Goal: Task Accomplishment & Management: Manage account settings

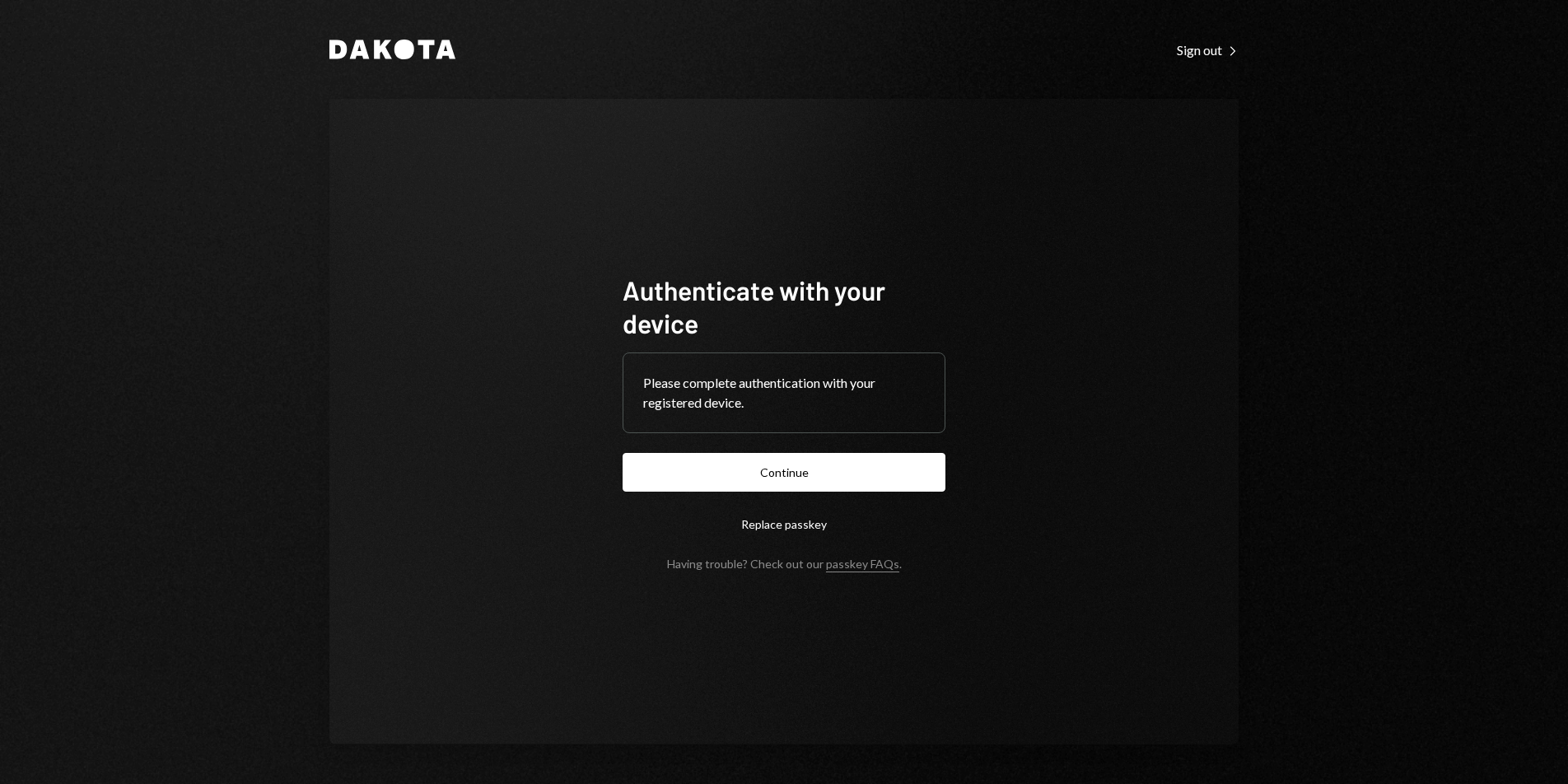
click at [849, 461] on button "Continue" at bounding box center [783, 472] width 323 height 38
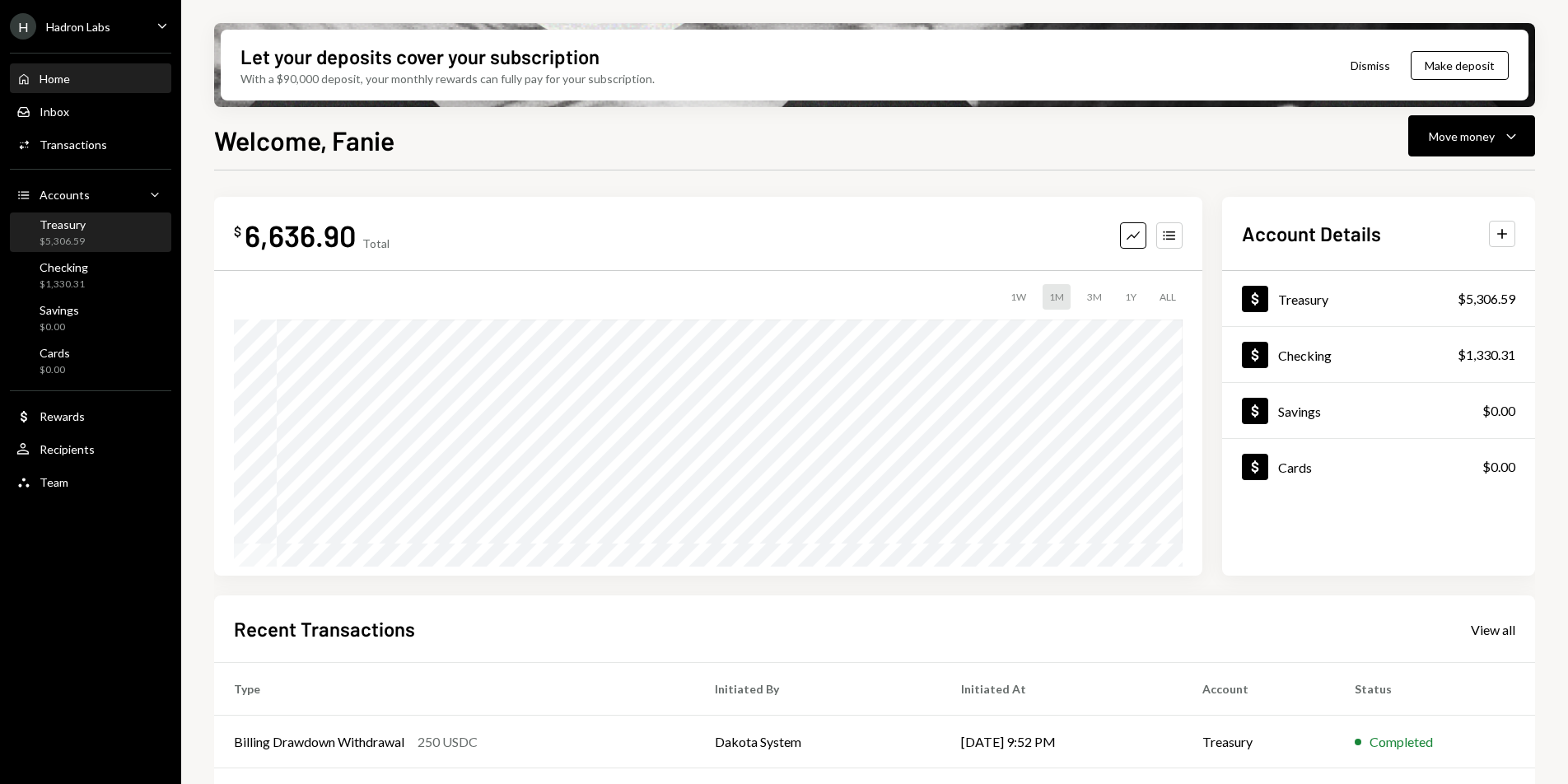
click at [87, 242] on div "Treasury $5,306.59" at bounding box center [90, 233] width 148 height 31
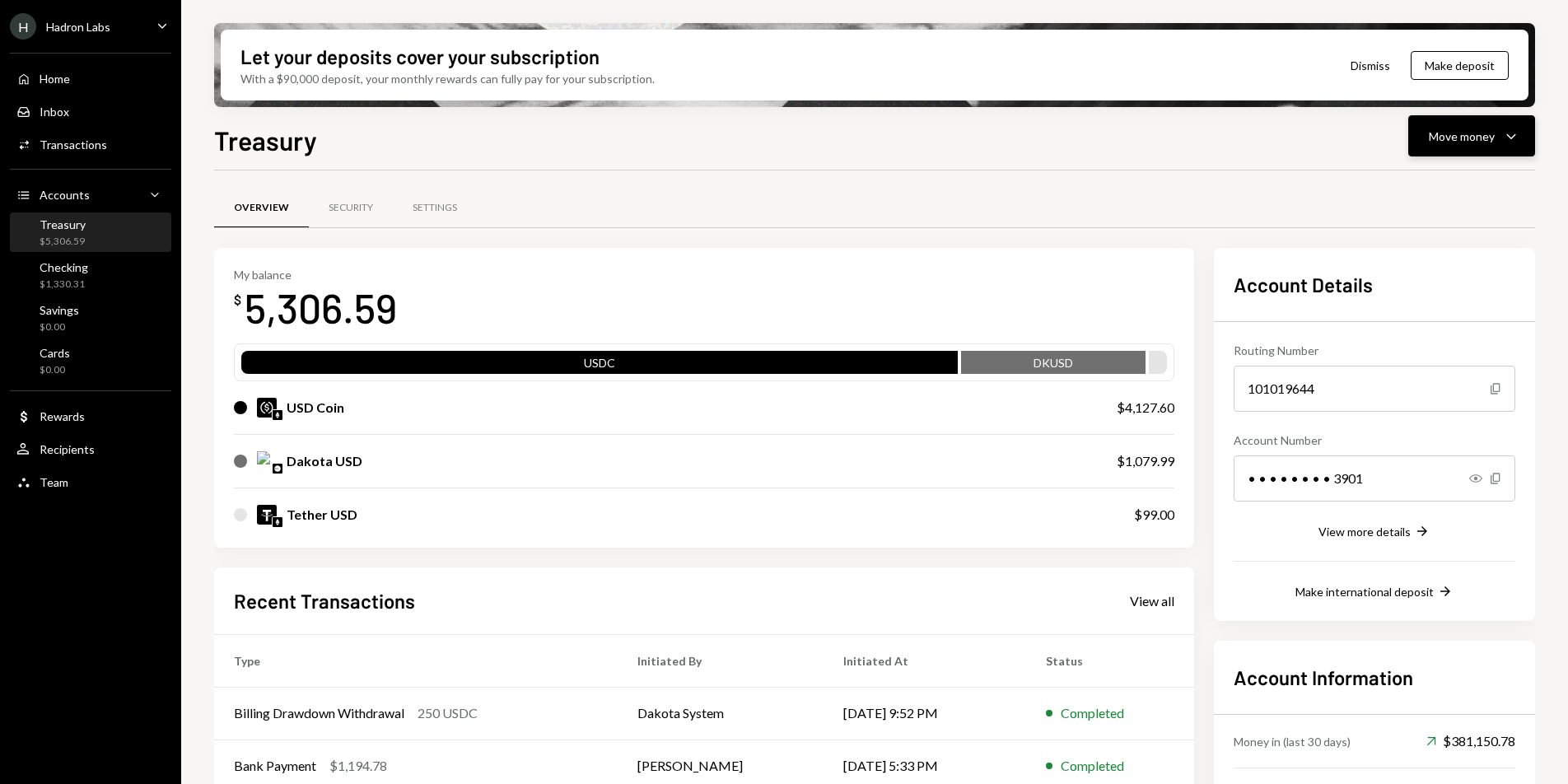
click at [1494, 129] on div "Move money" at bounding box center [1462, 136] width 66 height 17
click at [1451, 309] on div "Swap stablecoins" at bounding box center [1458, 311] width 121 height 17
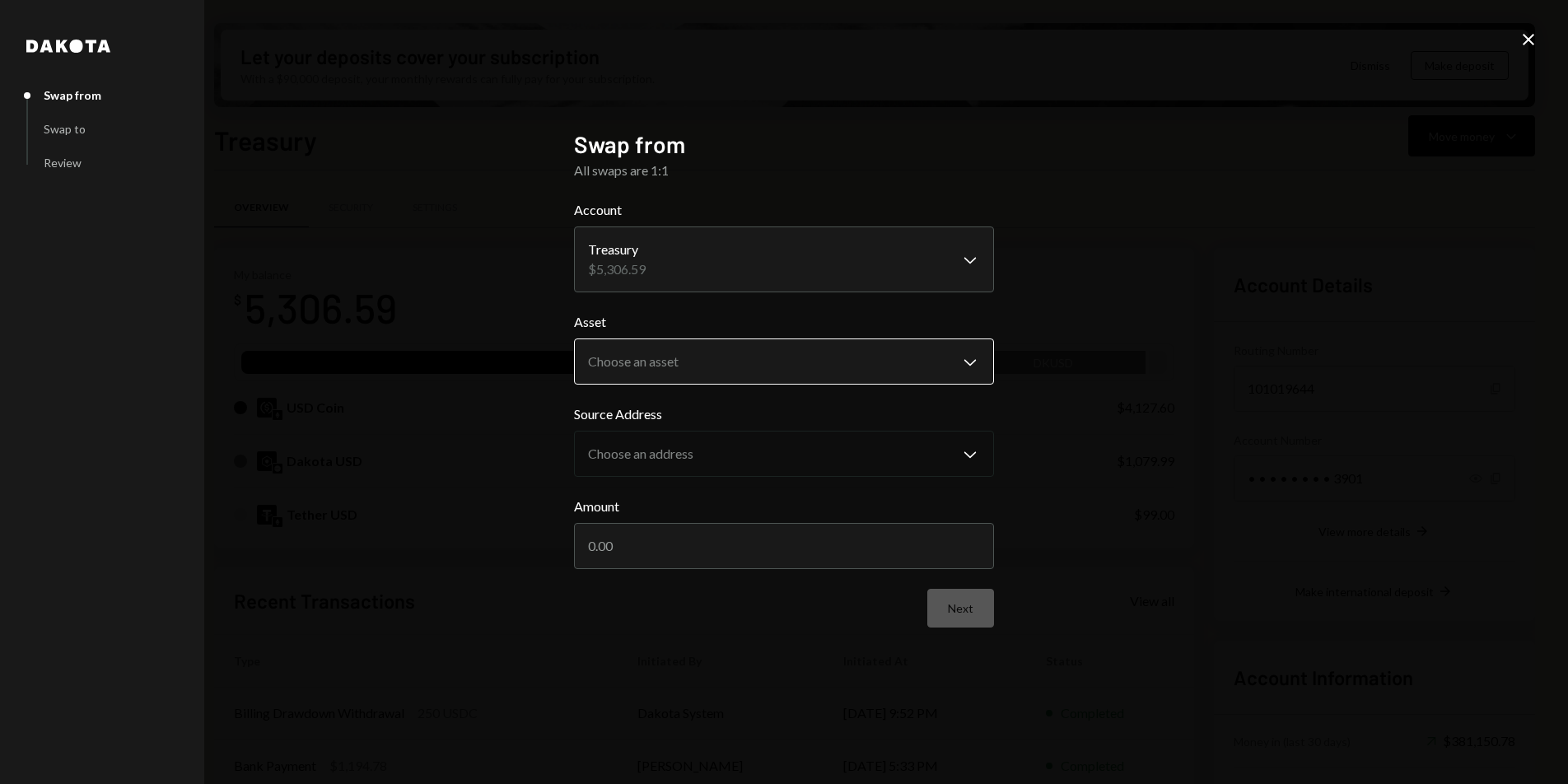
click at [685, 373] on body "H Hadron Labs Caret Down Home Home Inbox Inbox Activities Transactions Accounts…" at bounding box center [784, 392] width 1568 height 784
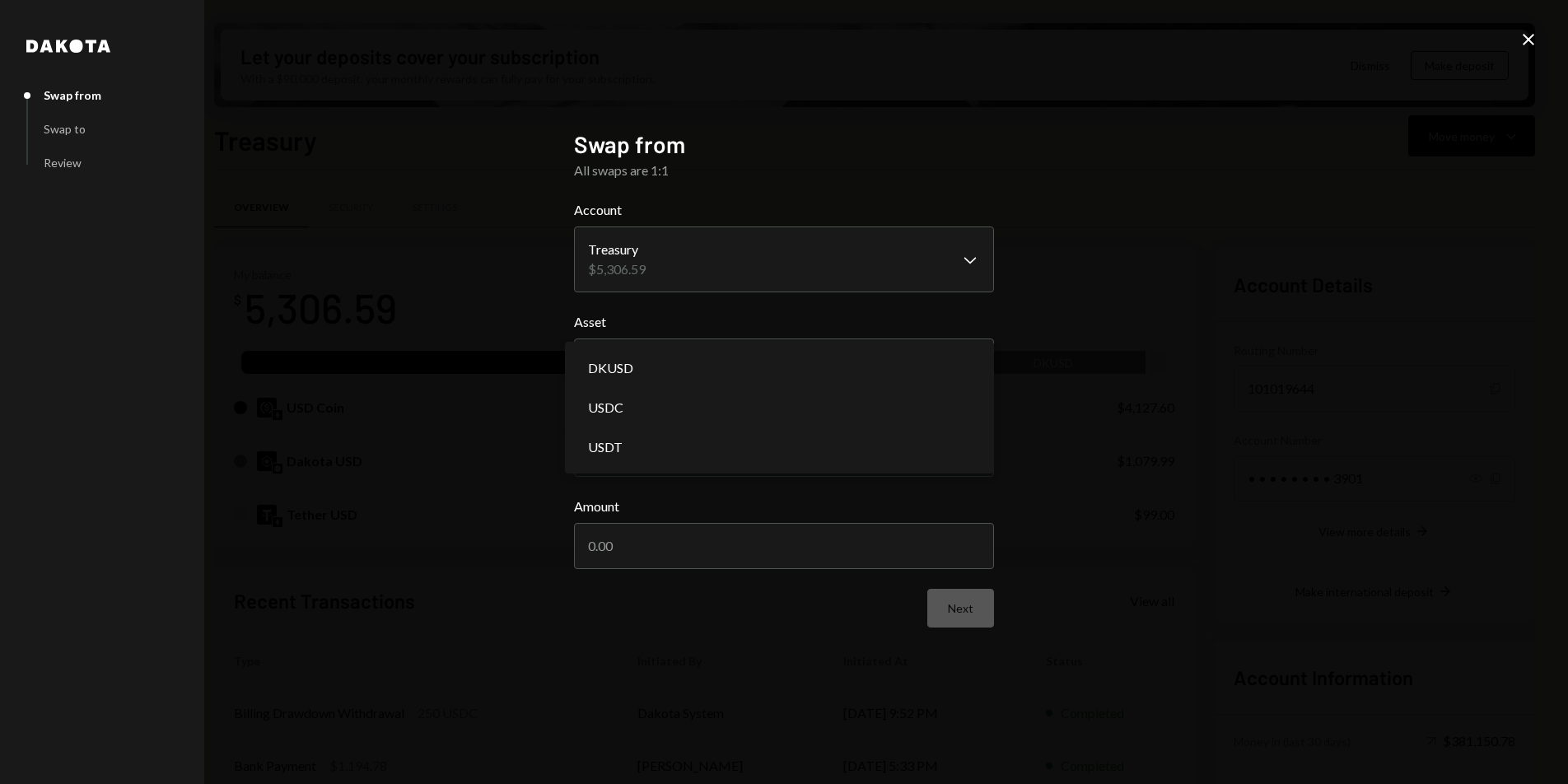
click at [1224, 316] on div "**********" at bounding box center [784, 392] width 1568 height 784
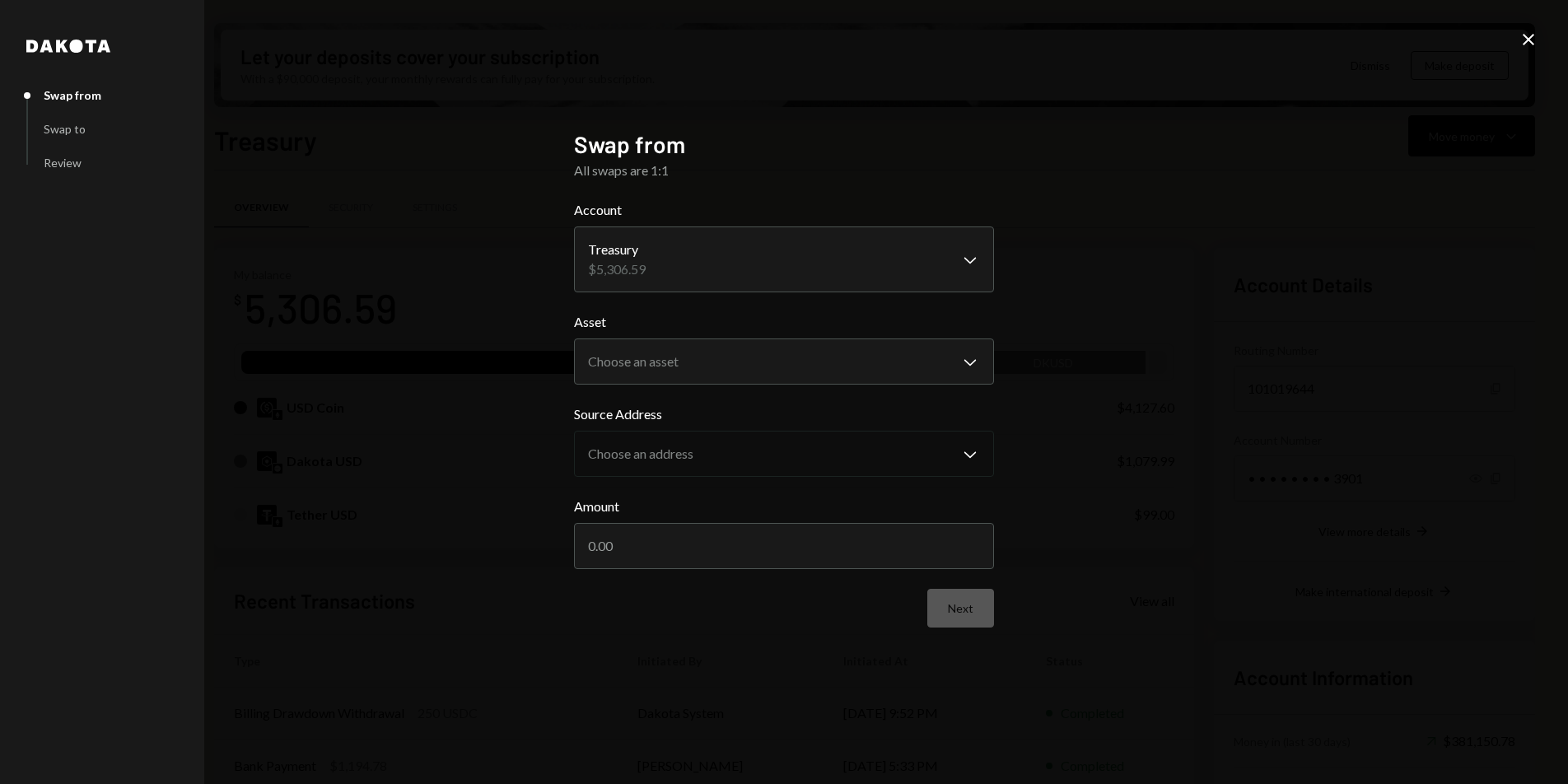
click at [1524, 37] on icon "Close" at bounding box center [1529, 39] width 20 height 20
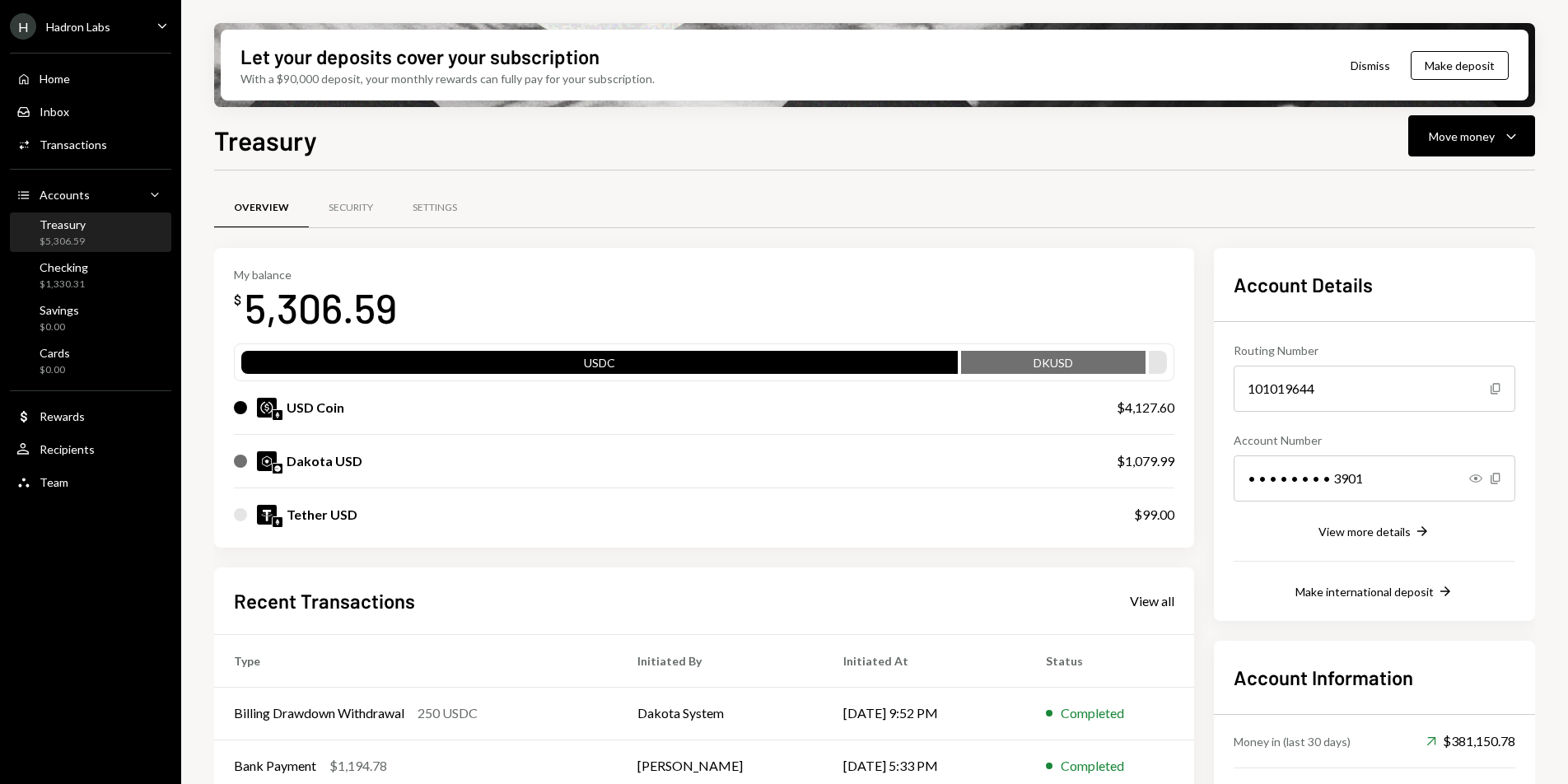
click at [1033, 203] on div "Overview Security Settings" at bounding box center [874, 208] width 1321 height 42
click at [91, 29] on div "Hadron Labs" at bounding box center [78, 26] width 64 height 14
click at [729, 175] on div "Overview Security Settings My balance $ 5,306.59 USDC DKUSD USD Coin $4,127.60 …" at bounding box center [874, 577] width 1321 height 813
click at [1489, 136] on div "Move money" at bounding box center [1462, 136] width 66 height 17
click at [1420, 196] on div "Withdraw Send" at bounding box center [1446, 185] width 164 height 37
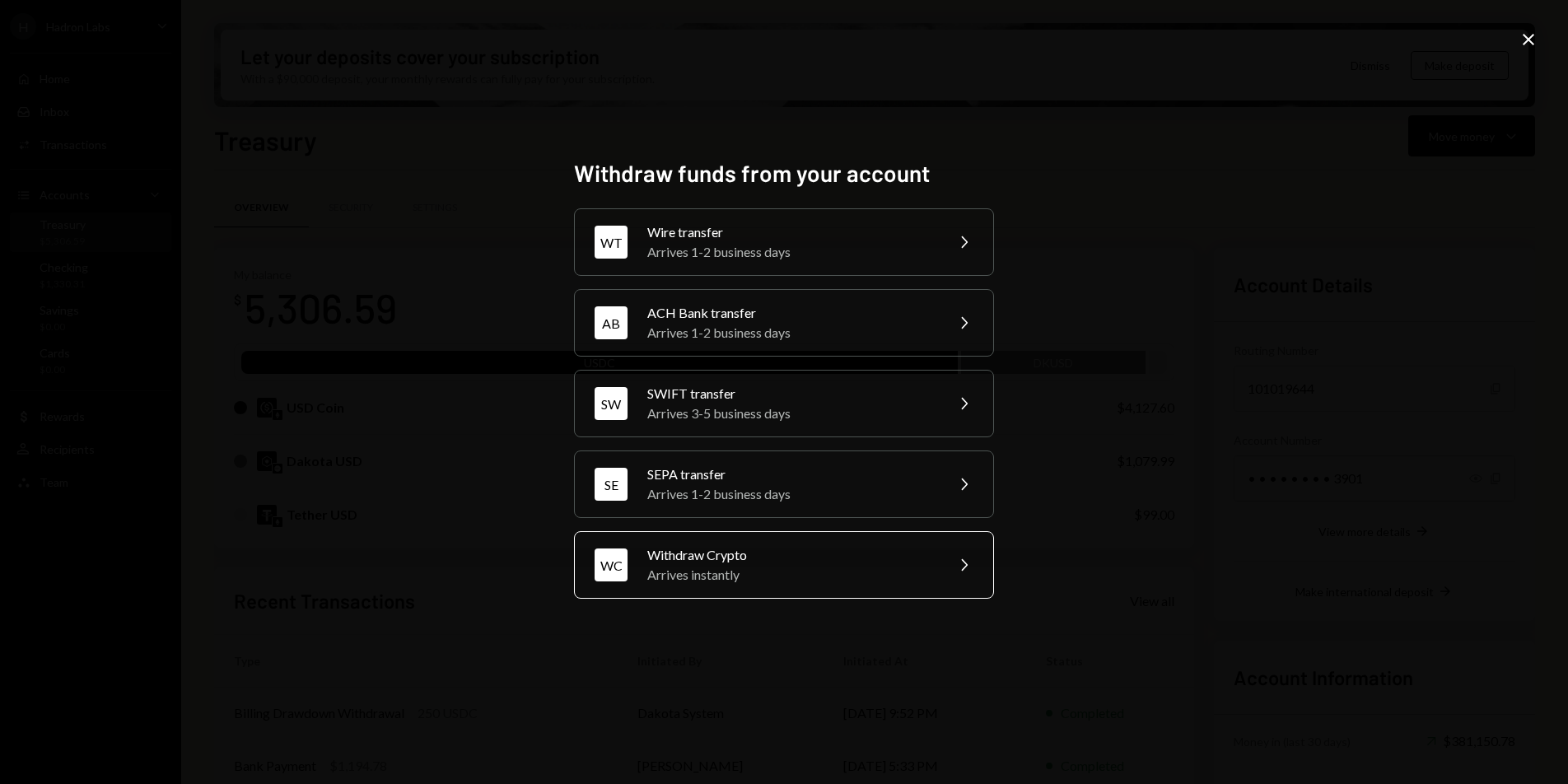
click at [790, 562] on div "Withdraw Crypto" at bounding box center [790, 556] width 287 height 20
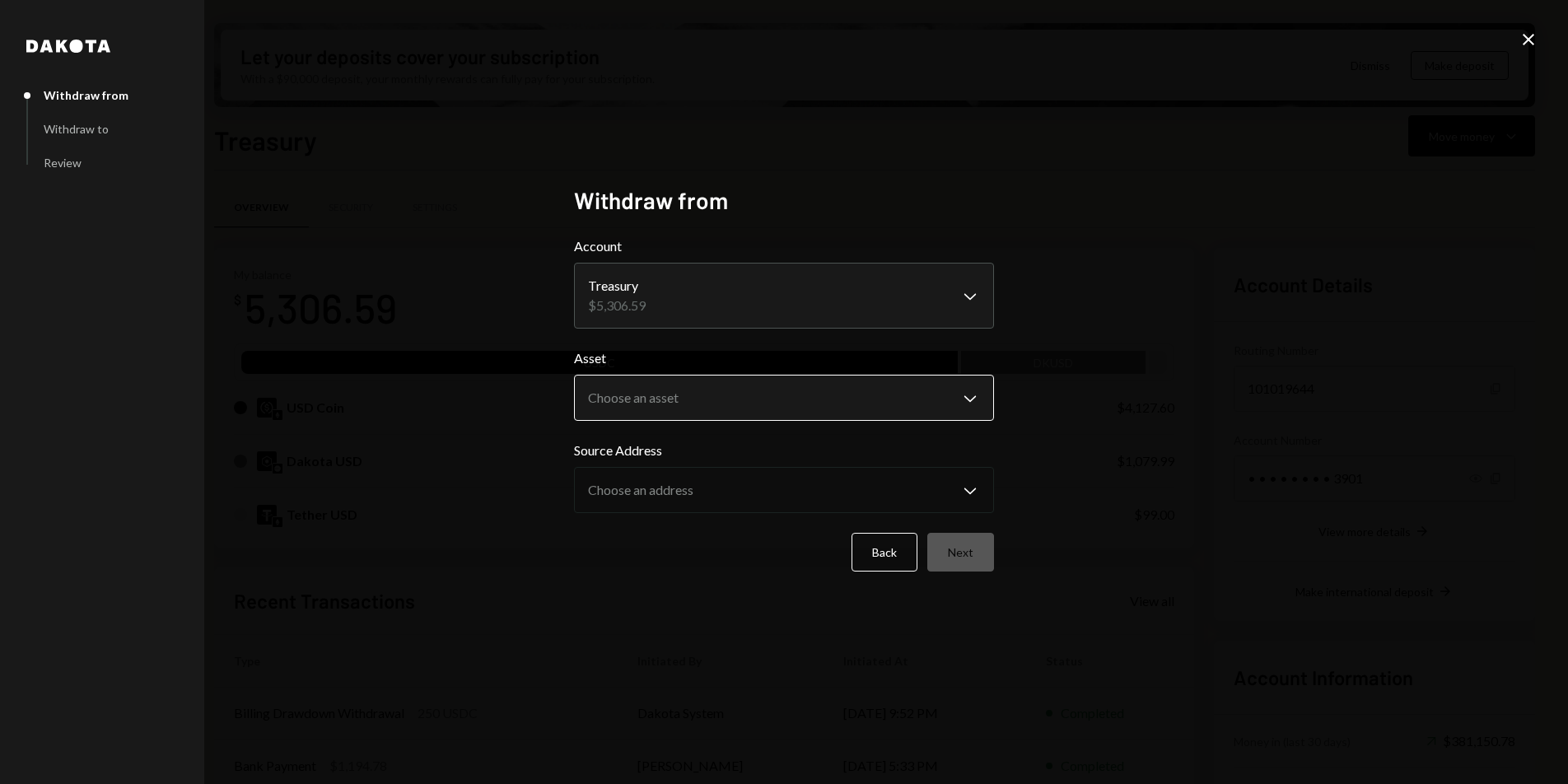
click at [683, 387] on body "H Hadron Labs Caret Down Home Home Inbox Inbox Activities Transactions Accounts…" at bounding box center [784, 392] width 1568 height 784
click at [889, 567] on button "Back" at bounding box center [885, 552] width 66 height 38
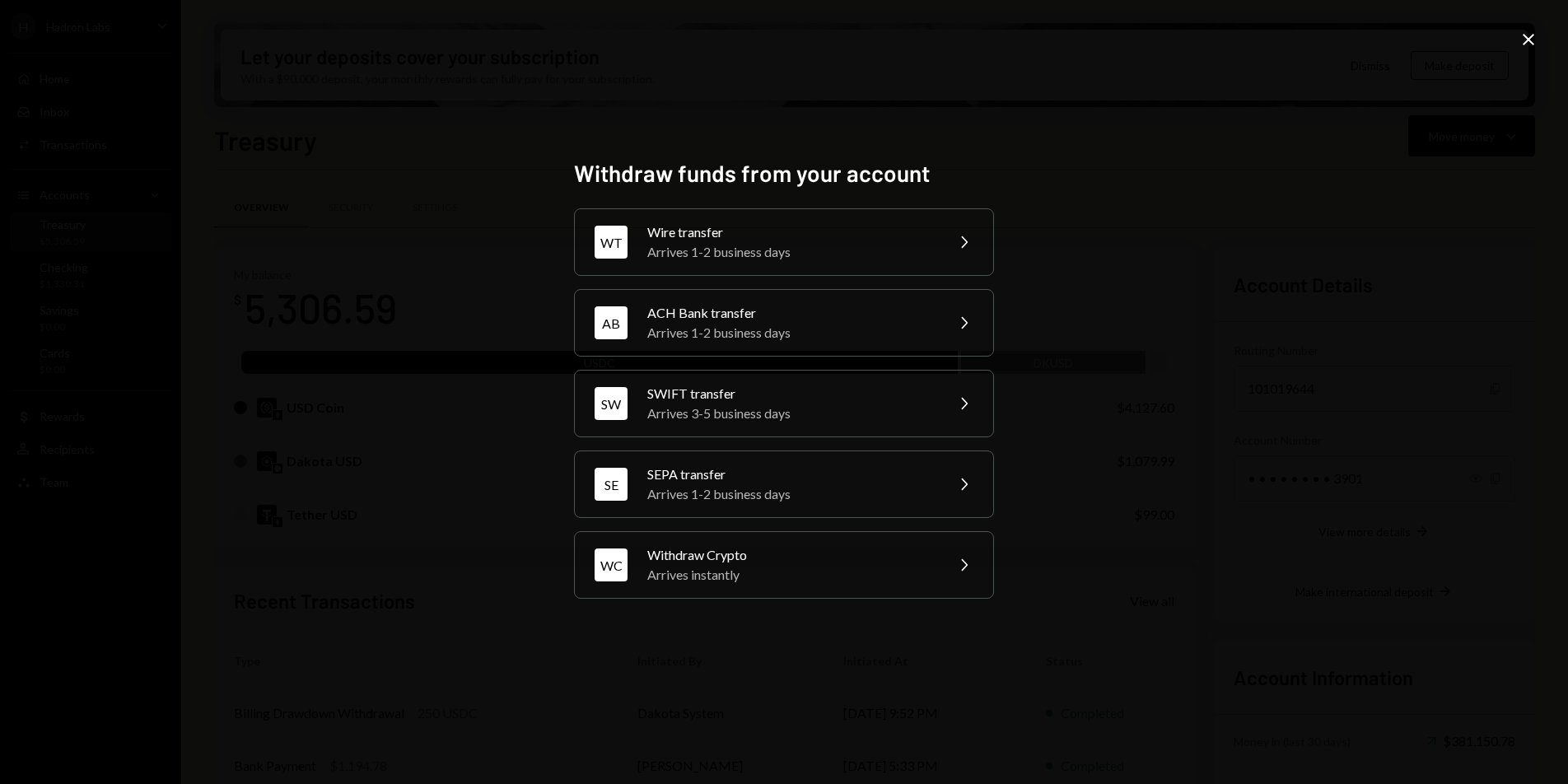
drag, startPoint x: 1524, startPoint y: 37, endPoint x: 1531, endPoint y: 54, distance: 18.4
click at [1524, 37] on icon "Close" at bounding box center [1529, 39] width 20 height 20
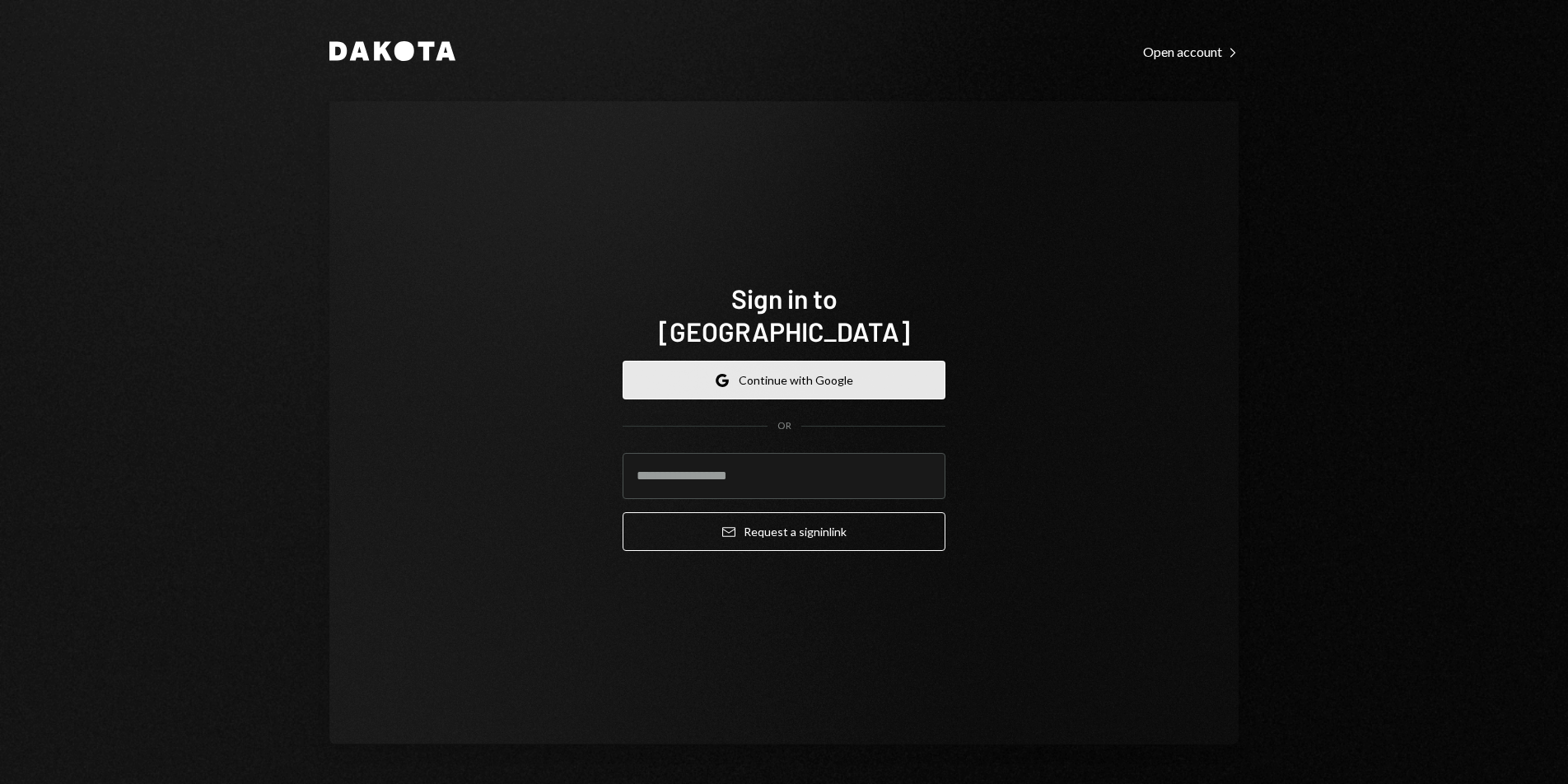
click at [715, 371] on button "Google Continue with Google" at bounding box center [783, 380] width 323 height 38
